Goal: Navigation & Orientation: Go to known website

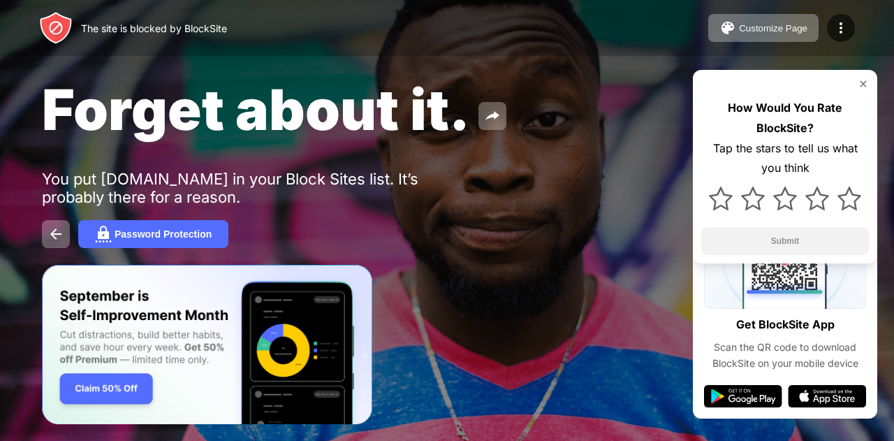
drag, startPoint x: 704, startPoint y: 27, endPoint x: 794, endPoint y: -28, distance: 105.7
click at [794, 0] on html "The site is blocked by BlockSite Customize Page Edit Block List Redirect Custom…" at bounding box center [447, 220] width 894 height 441
